Goal: Book appointment/travel/reservation

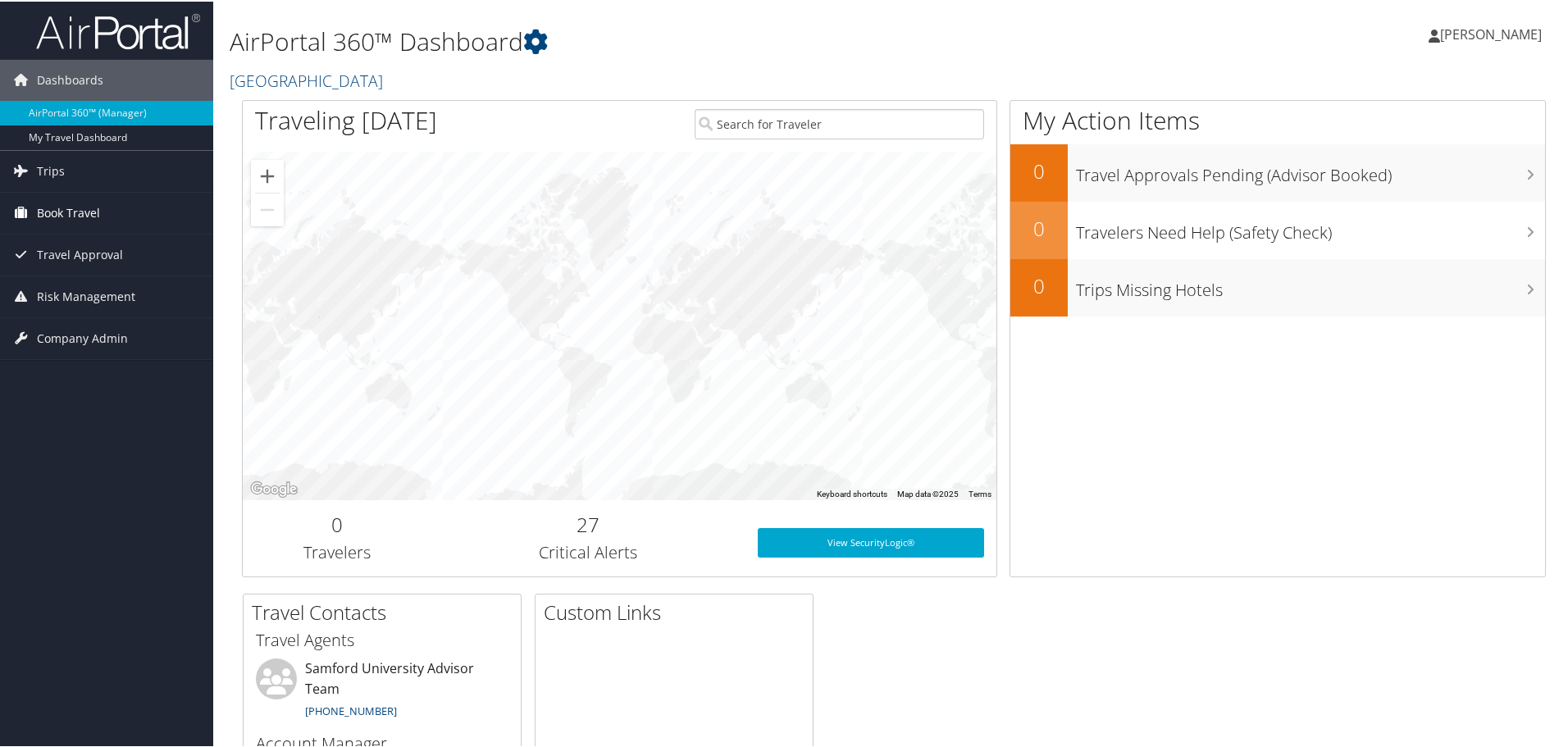
click at [65, 210] on span "Book Travel" at bounding box center [69, 211] width 63 height 41
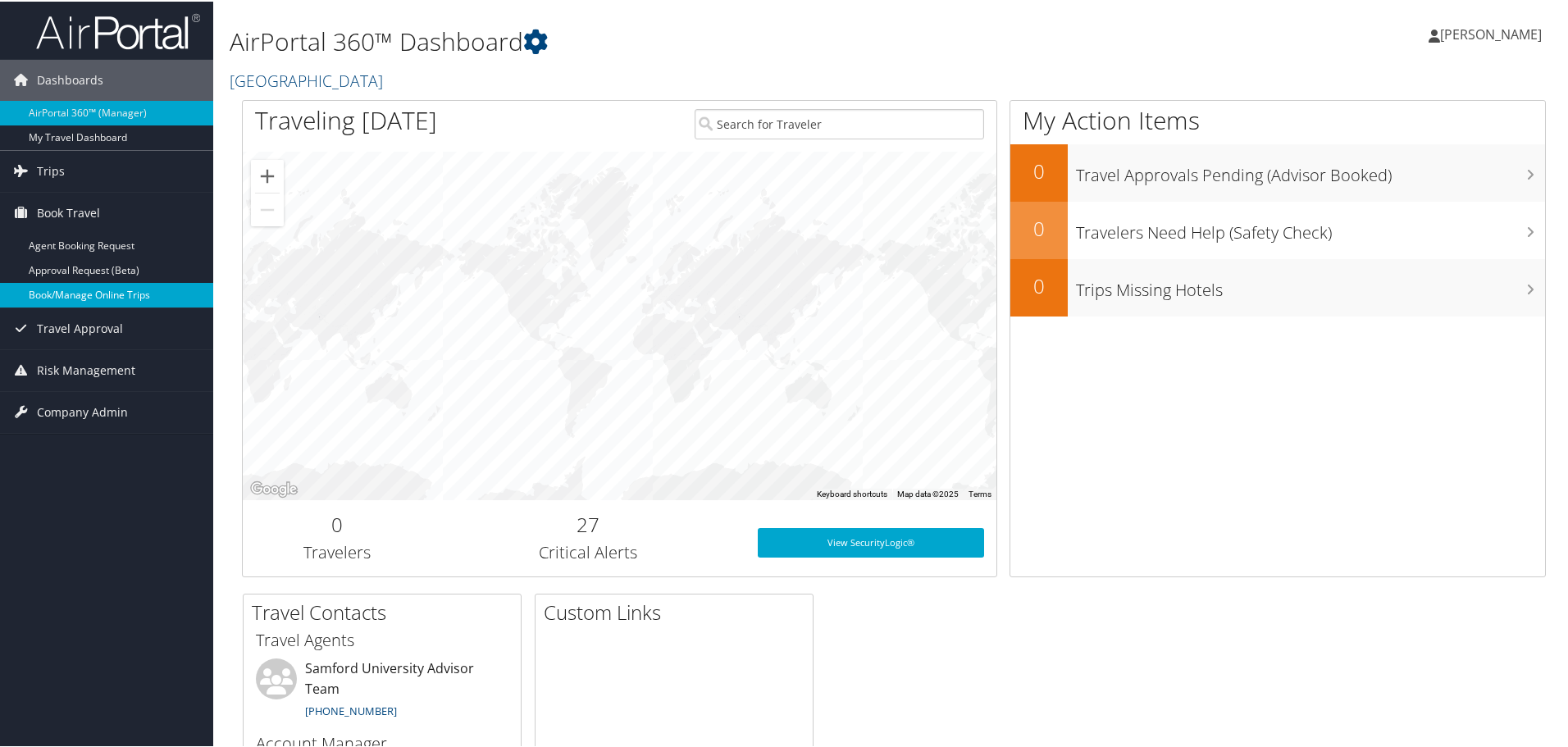
click at [100, 289] on link "Book/Manage Online Trips" at bounding box center [106, 293] width 213 height 24
